Goal: Contribute content: Add original content to the website for others to see

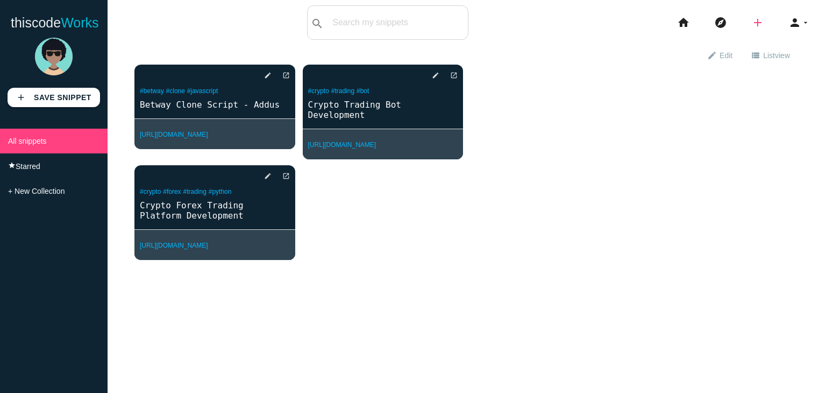
click at [751, 14] on icon "add" at bounding box center [757, 22] width 13 height 34
click at [781, 41] on link "link Link" at bounding box center [780, 46] width 75 height 27
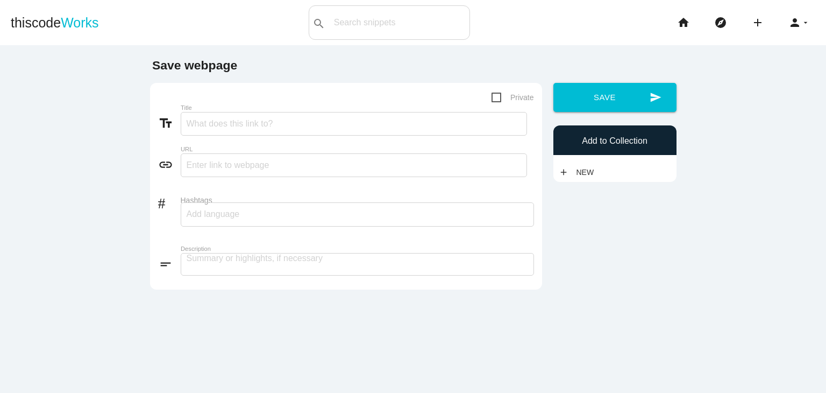
click at [264, 123] on div "text_fields Title" at bounding box center [346, 126] width 376 height 28
click at [264, 123] on input "Title" at bounding box center [354, 124] width 346 height 24
type input "chicken clone script"
click at [317, 158] on input "text" at bounding box center [354, 165] width 346 height 24
paste input "[URL][DOMAIN_NAME]"
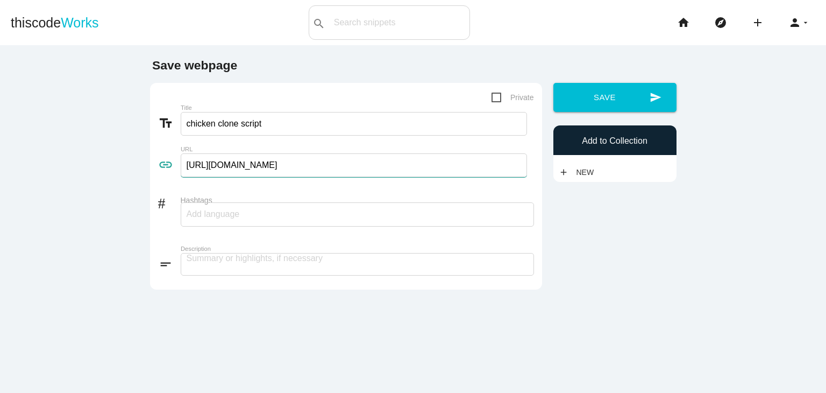
type input "[URL][DOMAIN_NAME]"
click at [233, 214] on input "Hashtags" at bounding box center [219, 214] width 65 height 23
paste input "Chicken Road Clone Script,Chicken Road clone software, White Label Chicken Road…"
click at [282, 203] on div "Chicken Road Clone Script,Chicken Road clone software, White Label Chicken Road…" at bounding box center [357, 214] width 353 height 24
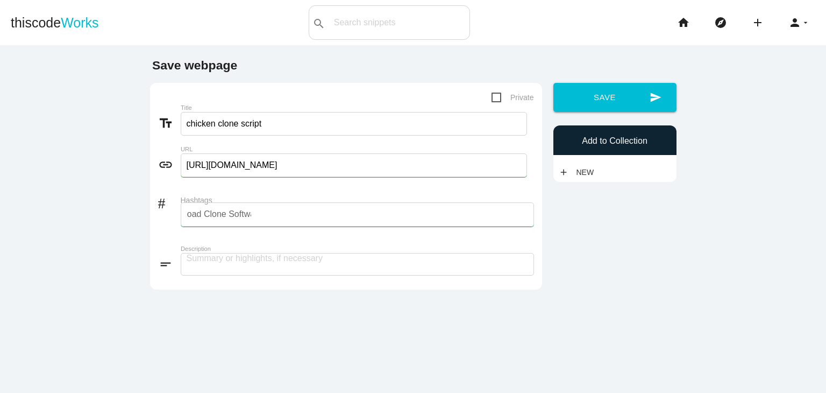
scroll to position [0, 0]
click at [280, 210] on div "Chicken Road Clone Script,Chicken Road clone software, White Label Chicken Road…" at bounding box center [357, 214] width 353 height 24
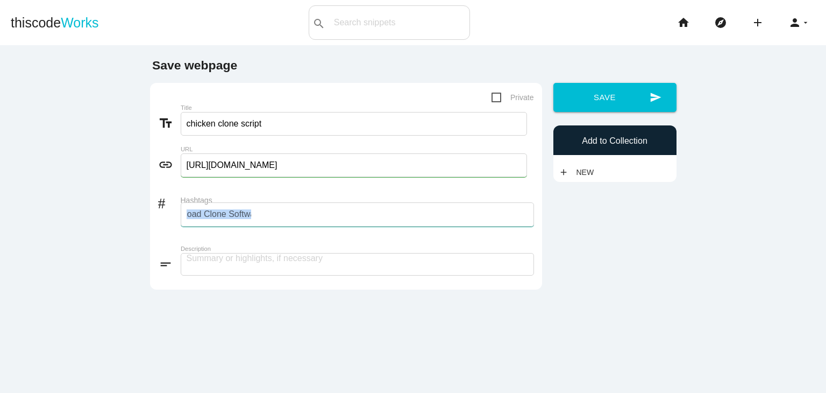
click at [280, 210] on div "Chicken Road Clone Script,Chicken Road clone software, White Label Chicken Road…" at bounding box center [357, 214] width 353 height 24
click at [294, 211] on div "Chicken Road Clone Script,Chicken Road clone software, White Label Chicken Road…" at bounding box center [357, 214] width 353 height 24
type input "Chicken Road Clone Script,Chicken Road clone software, White Label Chicken Road…"
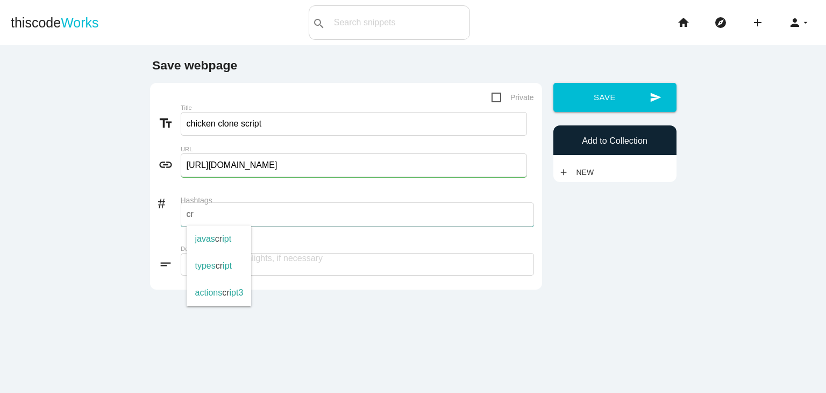
type input "c"
type input "clone"
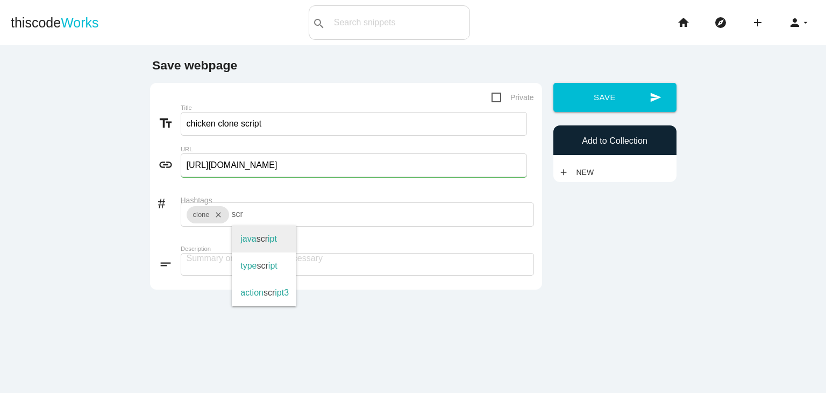
click at [268, 233] on span "java scr ipt" at bounding box center [264, 238] width 65 height 27
type input "javascript"
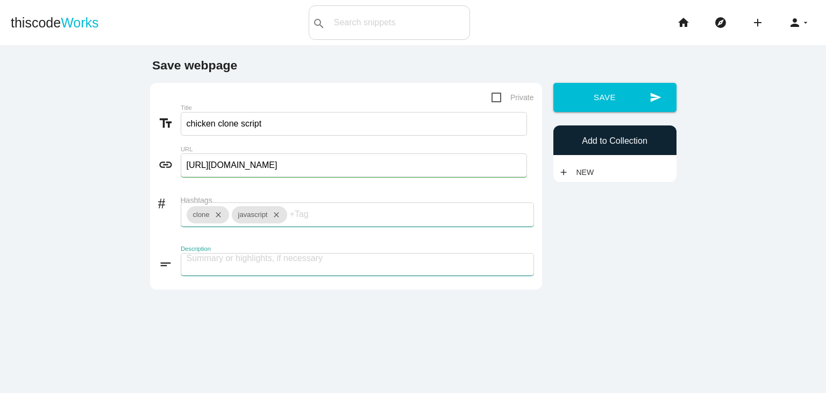
click at [276, 266] on textarea at bounding box center [357, 264] width 353 height 23
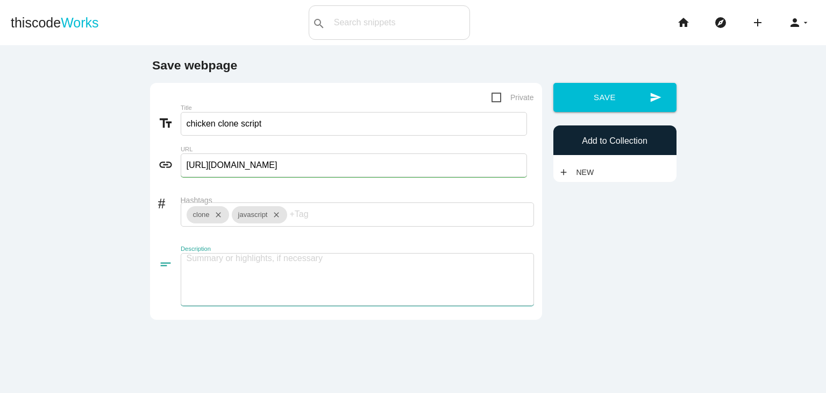
paste textarea "Addus is a Chicken Road Clone script provider that delivers engaging gameplay a…"
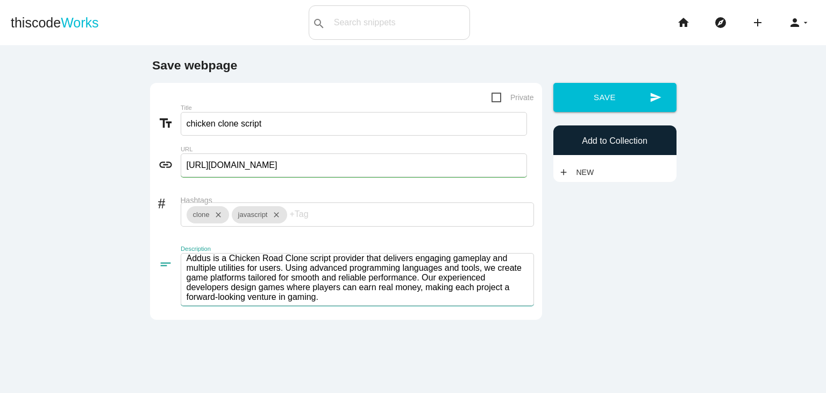
scroll to position [1, 0]
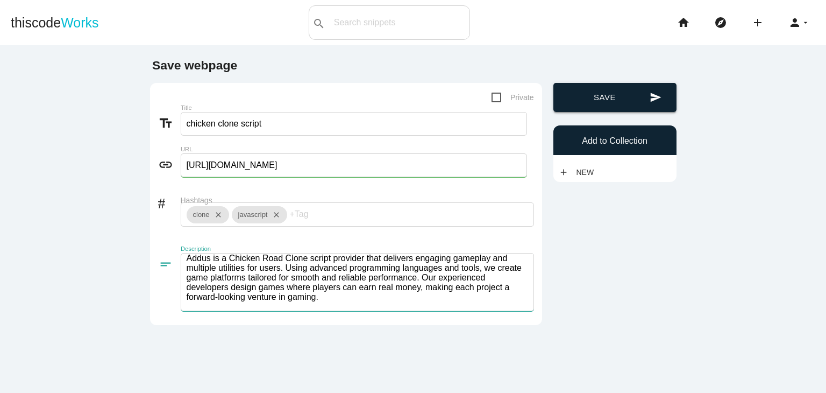
type textarea "Addus is a Chicken Road Clone script provider that delivers engaging gameplay a…"
click at [635, 97] on button "send Save" at bounding box center [614, 97] width 123 height 29
